Goal: Information Seeking & Learning: Learn about a topic

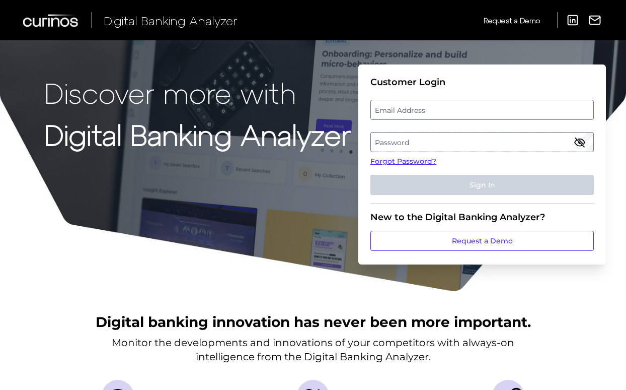
type input "[EMAIL_ADDRESS][DOMAIN_NAME]"
click at [482, 184] on button "Sign In" at bounding box center [481, 185] width 223 height 20
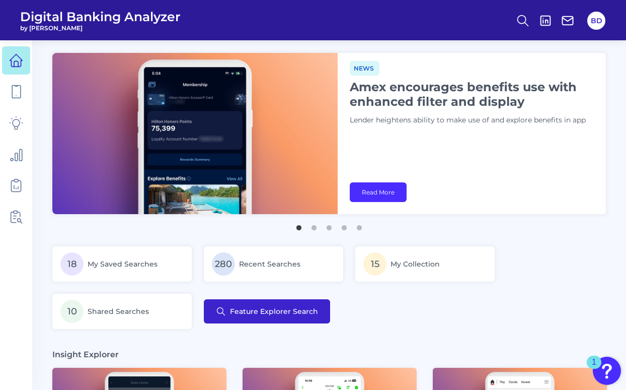
click at [256, 308] on span "Feature Explorer Search" at bounding box center [274, 311] width 88 height 8
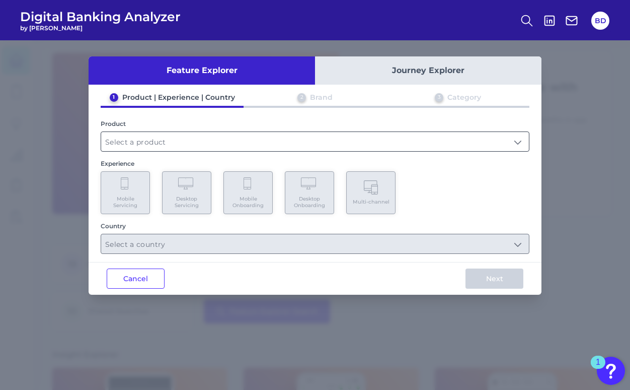
click at [193, 147] on input "text" at bounding box center [315, 141] width 428 height 19
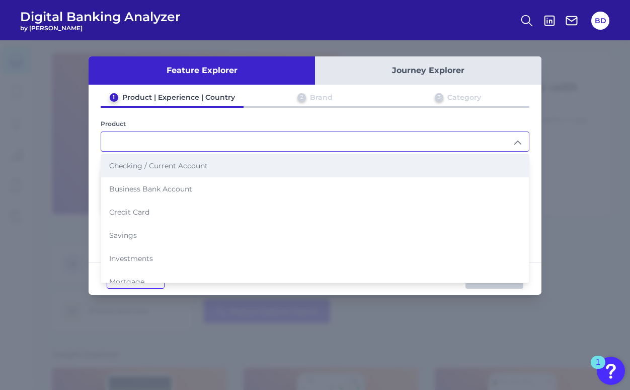
click at [171, 168] on span "Checking / Current Account" at bounding box center [158, 165] width 99 height 9
type input "Checking / Current Account"
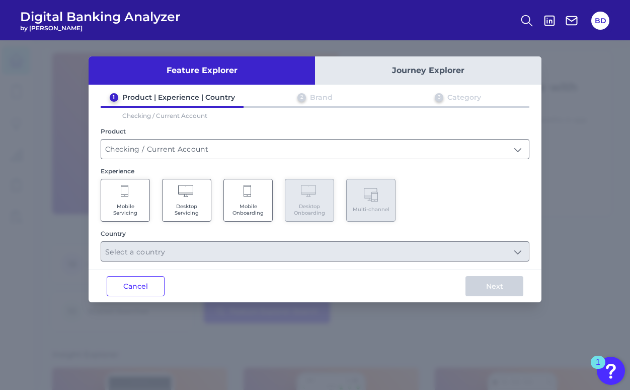
click at [132, 191] on Servicing "Mobile Servicing" at bounding box center [125, 200] width 49 height 43
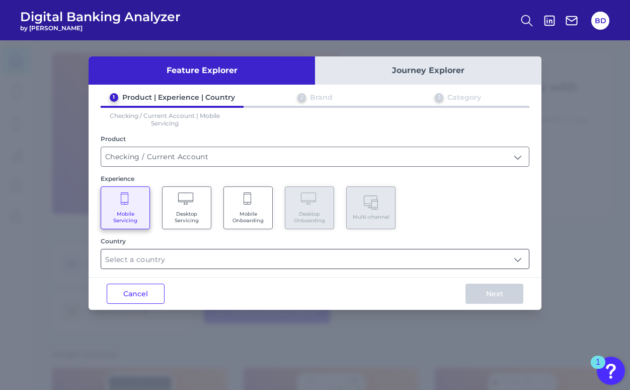
click at [155, 256] on input "text" at bounding box center [315, 258] width 428 height 19
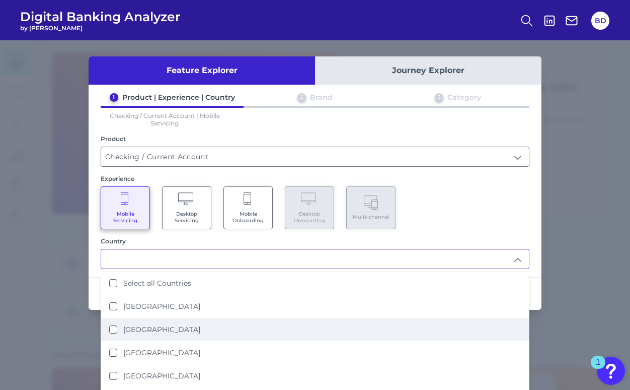
click at [112, 330] on States "[GEOGRAPHIC_DATA]" at bounding box center [113, 329] width 8 height 8
type input "[GEOGRAPHIC_DATA]"
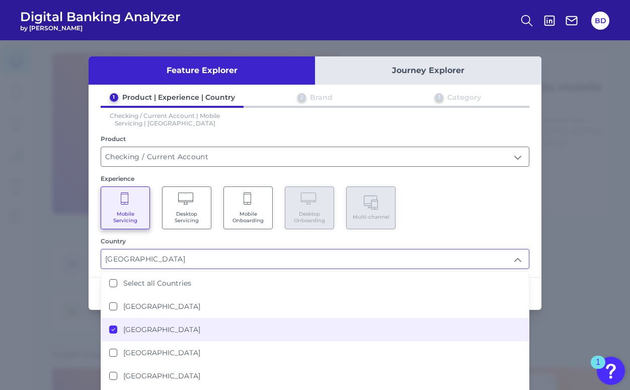
click at [517, 208] on div "Mobile Servicing Desktop Servicing Mobile Onboarding Desktop Onboarding Multi-c…" at bounding box center [315, 207] width 429 height 43
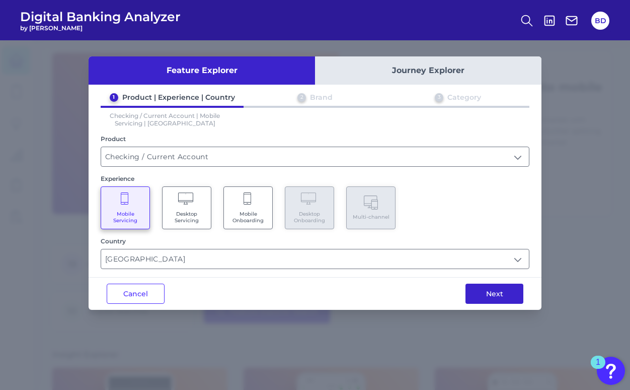
click at [501, 292] on button "Next" at bounding box center [495, 293] width 58 height 20
